Goal: Task Accomplishment & Management: Complete application form

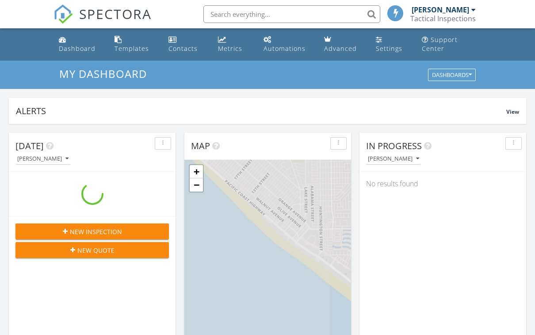
scroll to position [805, 535]
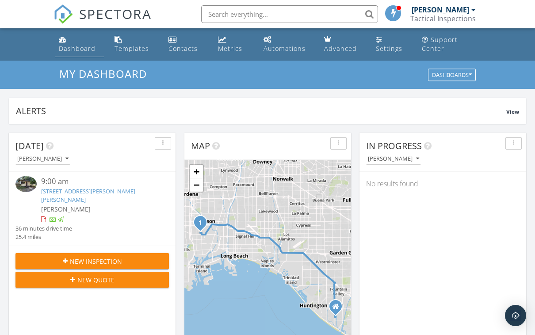
click at [78, 46] on div "Dashboard" at bounding box center [77, 48] width 37 height 8
click at [68, 53] on link "Dashboard" at bounding box center [79, 44] width 49 height 25
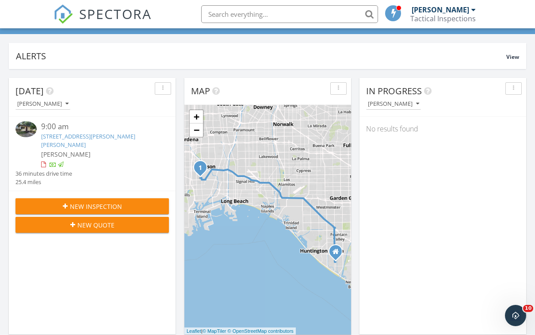
scroll to position [4, 4]
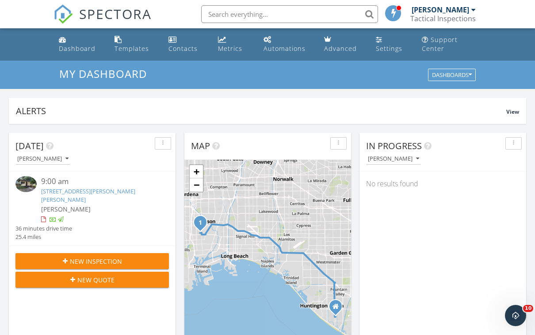
click at [68, 258] on icon "button" at bounding box center [65, 261] width 5 height 6
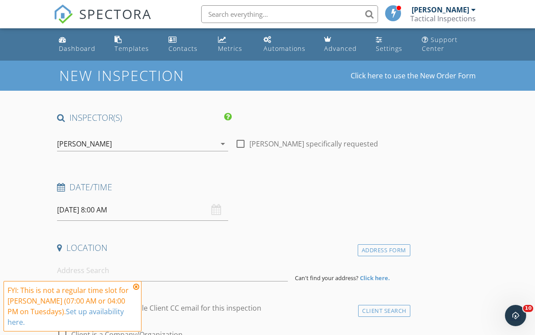
click at [136, 289] on icon at bounding box center [136, 286] width 6 height 7
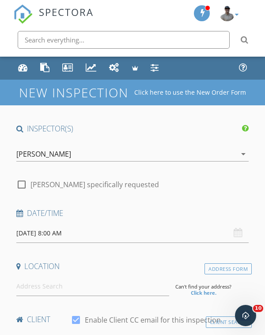
click at [52, 233] on input "09/30/2025 8:00 AM" at bounding box center [132, 233] width 232 height 19
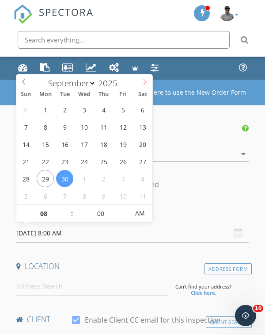
click at [143, 84] on icon at bounding box center [145, 82] width 6 height 6
select select "9"
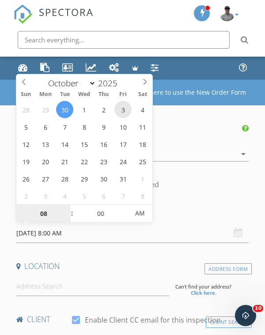
type input "10/03/2025 8:00 AM"
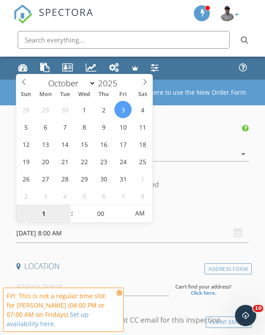
type input "10"
type input "10/03/2025 10:00 AM"
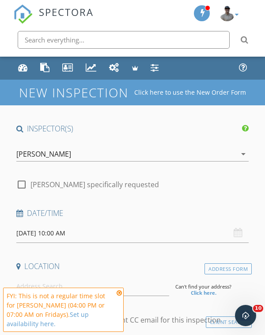
click at [120, 292] on icon at bounding box center [119, 292] width 5 height 6
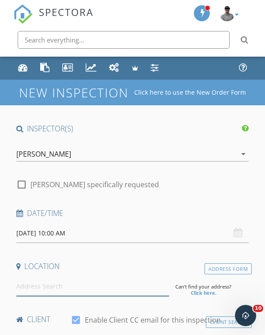
click at [38, 285] on input at bounding box center [92, 286] width 153 height 19
click at [42, 284] on input at bounding box center [92, 286] width 153 height 19
paste input "23301 Ridge Route Dr #229, Laguna Hills, CA 92653"
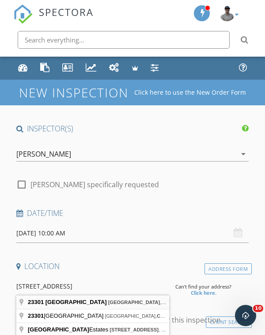
type input "23301 Ridge Route Drive, Laguna Hills, CA 92653, USA"
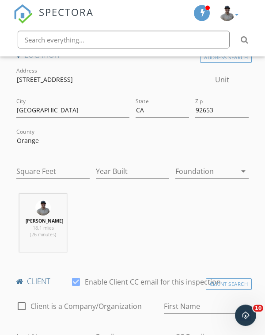
scroll to position [211, 0]
click at [48, 172] on input "Square Feet" at bounding box center [52, 171] width 73 height 15
type input "1845"
click at [130, 227] on div "Corey Galceran 18.1 miles (26 minutes)" at bounding box center [132, 226] width 239 height 64
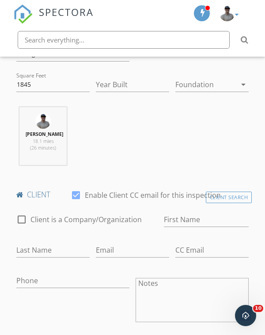
scroll to position [298, 0]
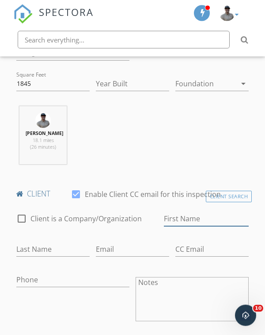
click at [211, 226] on input "First Name" at bounding box center [206, 219] width 85 height 15
type input "Fred"
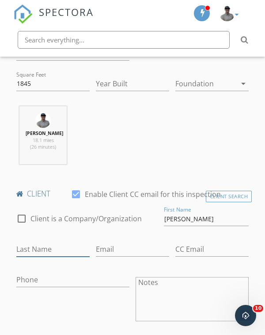
click at [23, 256] on input "Last Name" at bounding box center [52, 249] width 73 height 15
type input "s"
type input "Sahafi"
click at [115, 255] on input "Email" at bounding box center [132, 249] width 73 height 15
paste input "mailto:Fsahafi3@gmail.com"
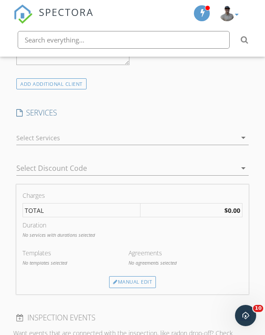
scroll to position [638, 0]
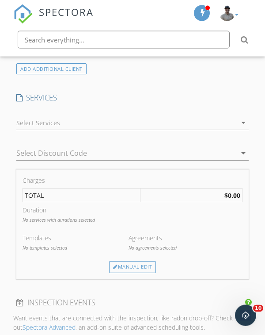
type input "Fsahafi3@gmail.com"
click at [42, 130] on div at bounding box center [126, 123] width 220 height 14
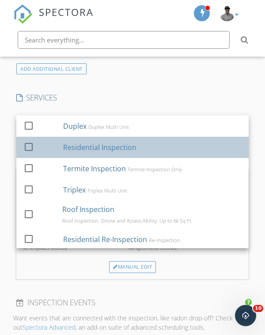
click at [32, 154] on div at bounding box center [28, 146] width 15 height 15
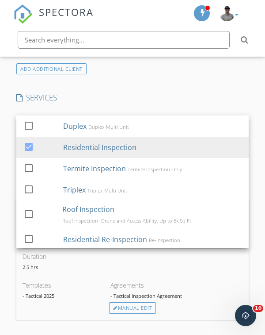
click at [122, 94] on div "INSPECTOR(S) check_box Corey Galceran PRIMARY Corey Galceran arrow_drop_down ch…" at bounding box center [132, 200] width 239 height 1430
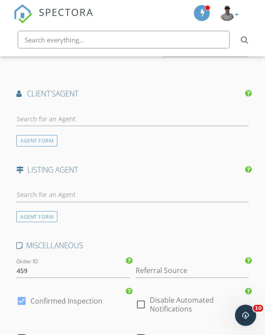
scroll to position [1054, 0]
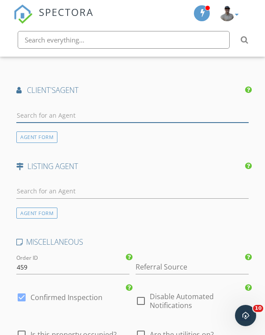
click at [42, 118] on input "text" at bounding box center [132, 115] width 232 height 15
type input "Esnal"
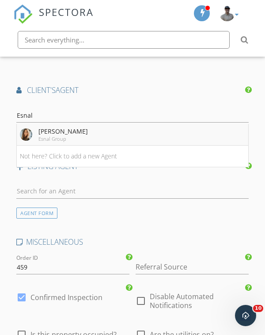
click at [46, 136] on div "Melissa Esnal" at bounding box center [62, 130] width 49 height 9
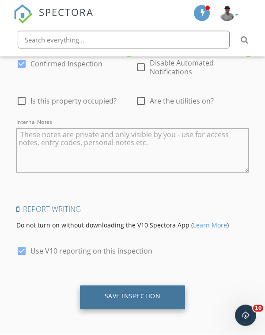
scroll to position [1444, 0]
click at [116, 304] on div "Save Inspection" at bounding box center [133, 297] width 106 height 24
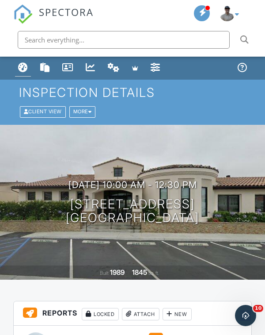
click at [22, 65] on div "Dashboard" at bounding box center [23, 67] width 10 height 10
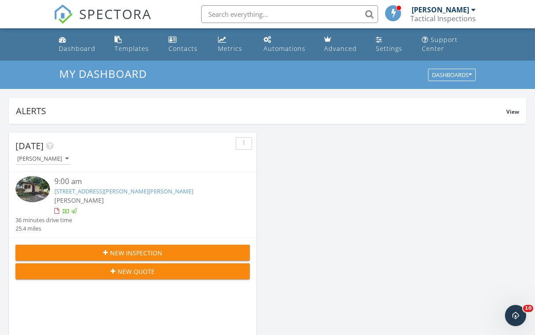
scroll to position [1512, 535]
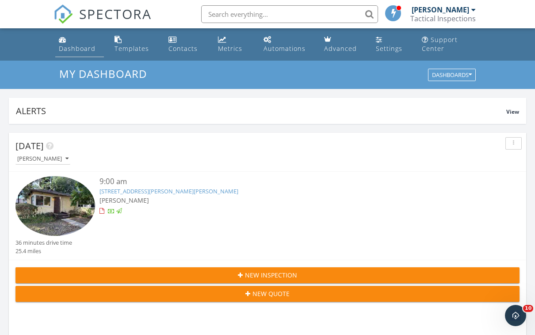
click at [67, 39] on link "Dashboard" at bounding box center [79, 44] width 49 height 25
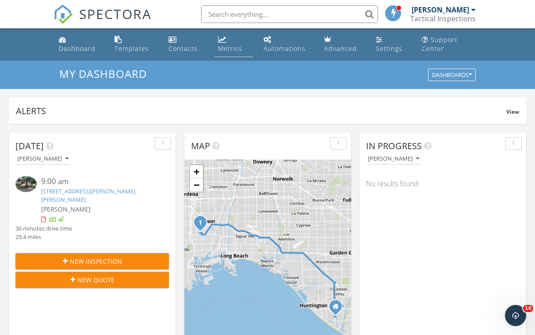
click at [218, 40] on div "Metrics" at bounding box center [222, 39] width 8 height 7
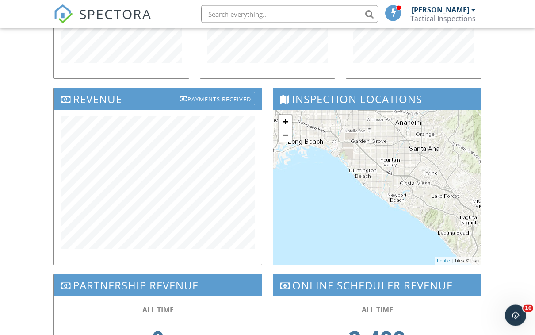
scroll to position [251, 0]
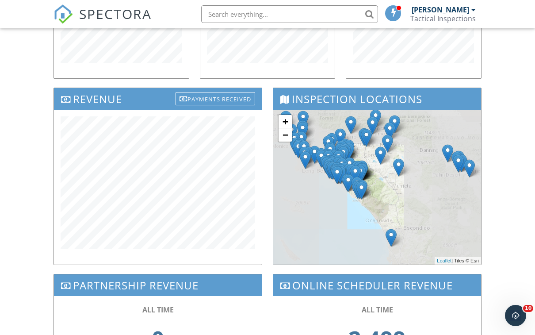
click at [19, 122] on div "Dashboard Templates Contacts Metrics Automations Advanced Settings Support Cent…" at bounding box center [267, 107] width 535 height 660
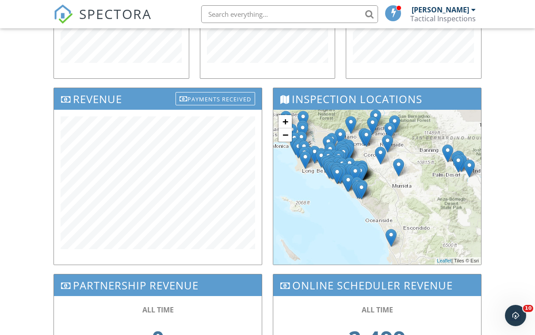
click at [464, 10] on div "[PERSON_NAME]" at bounding box center [439, 9] width 57 height 9
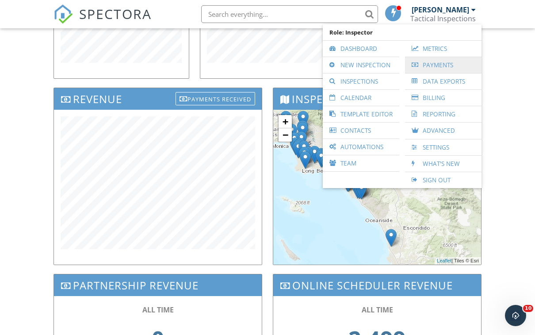
click at [442, 57] on link "Payments" at bounding box center [443, 65] width 68 height 16
